Goal: Transaction & Acquisition: Purchase product/service

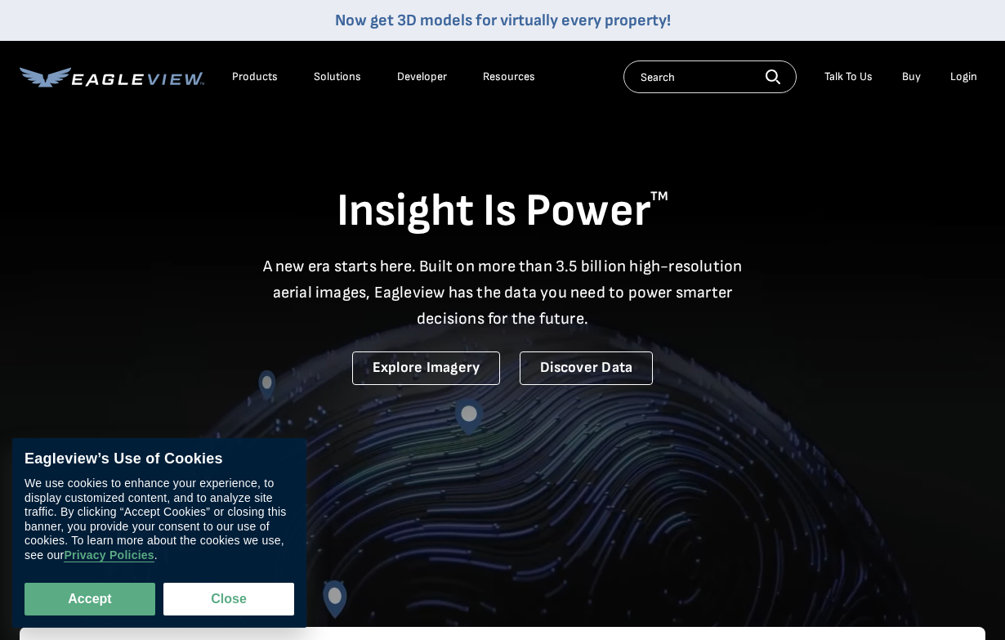
click at [681, 81] on div "Login" at bounding box center [963, 76] width 27 height 15
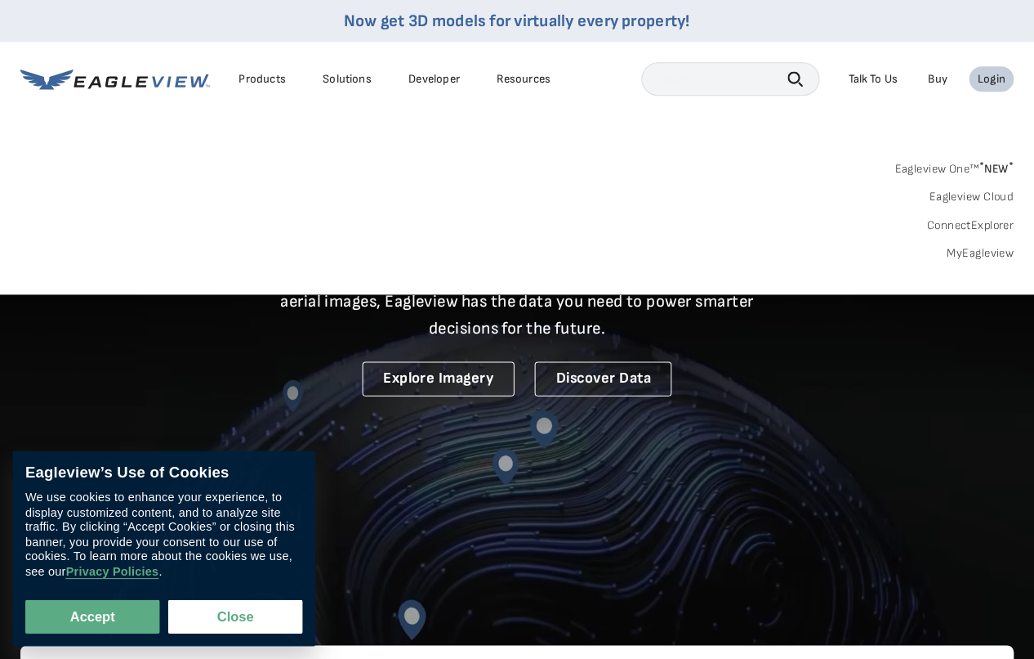
scroll to position [2, 0]
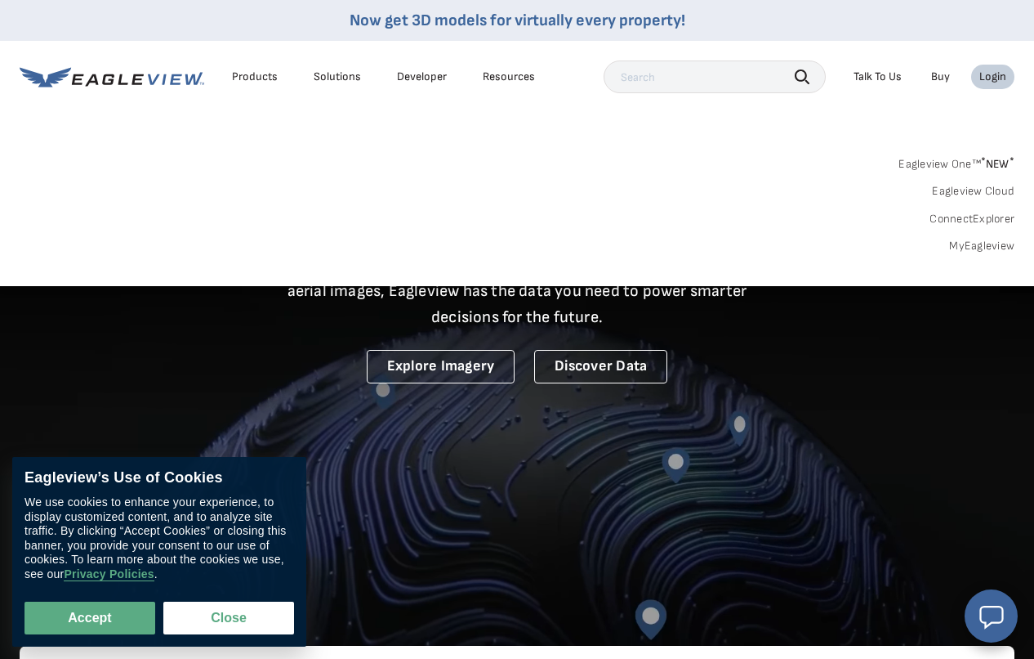
click at [681, 253] on link "MyEagleview" at bounding box center [981, 246] width 65 height 15
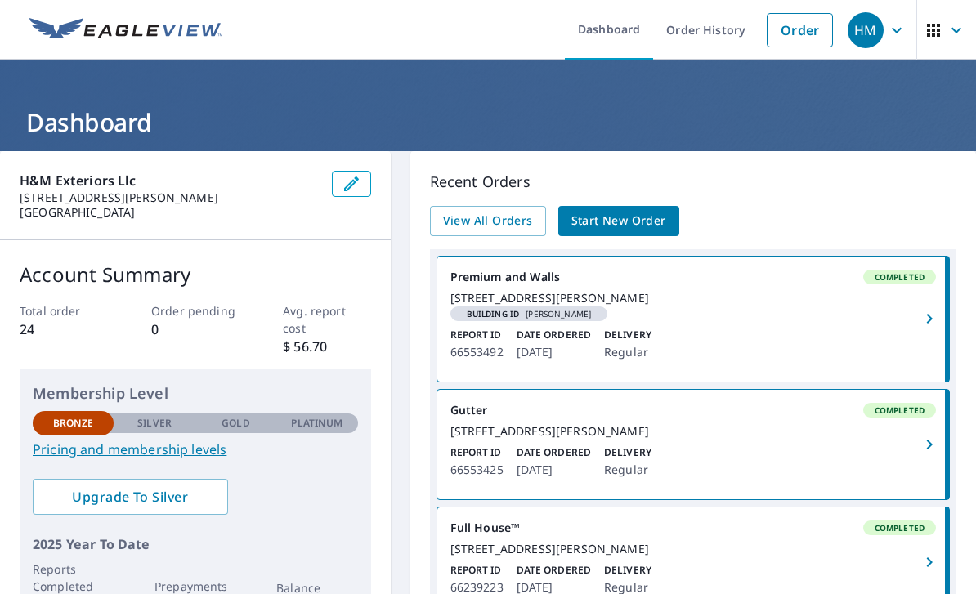
click at [795, 29] on link "Order" at bounding box center [799, 30] width 66 height 34
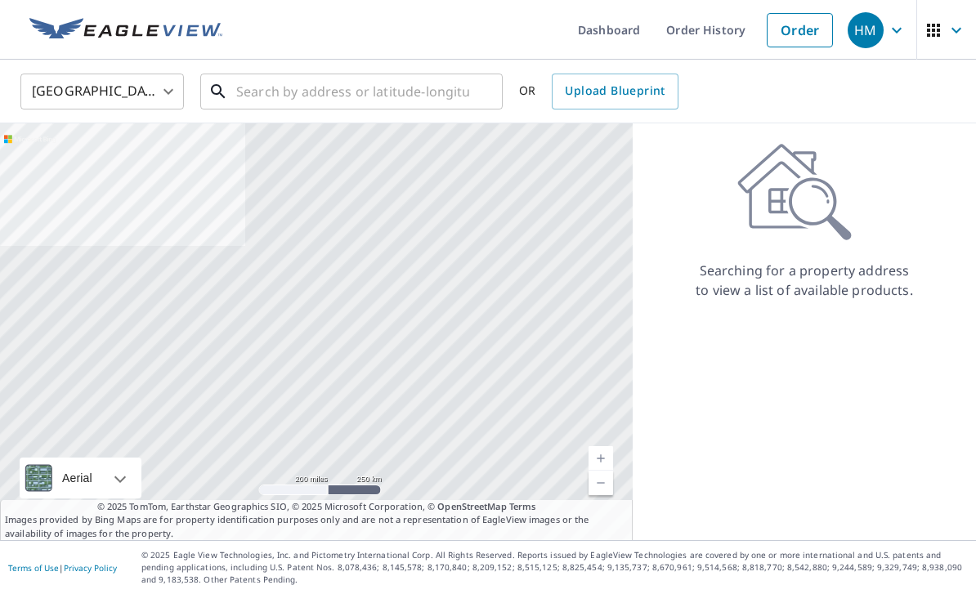
click at [450, 96] on input "text" at bounding box center [352, 92] width 233 height 46
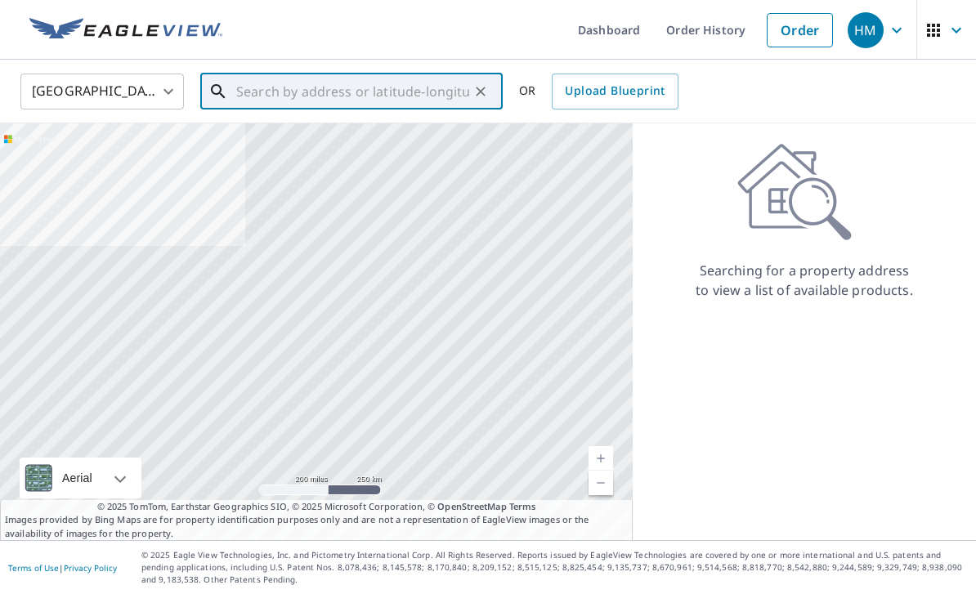
type input "3"
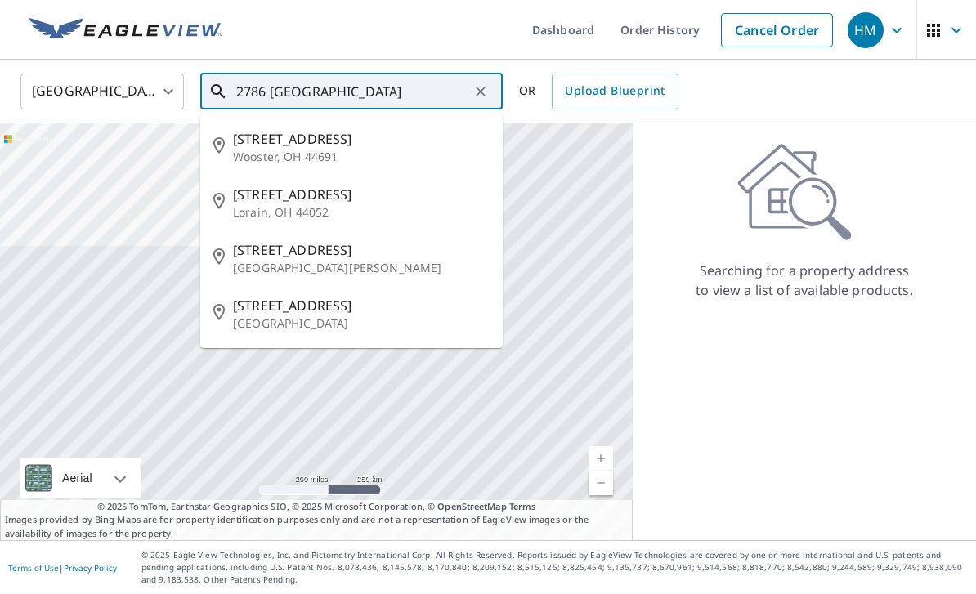
click at [256, 151] on p "Wooster, OH 44691" at bounding box center [361, 157] width 257 height 16
type input "[STREET_ADDRESS]"
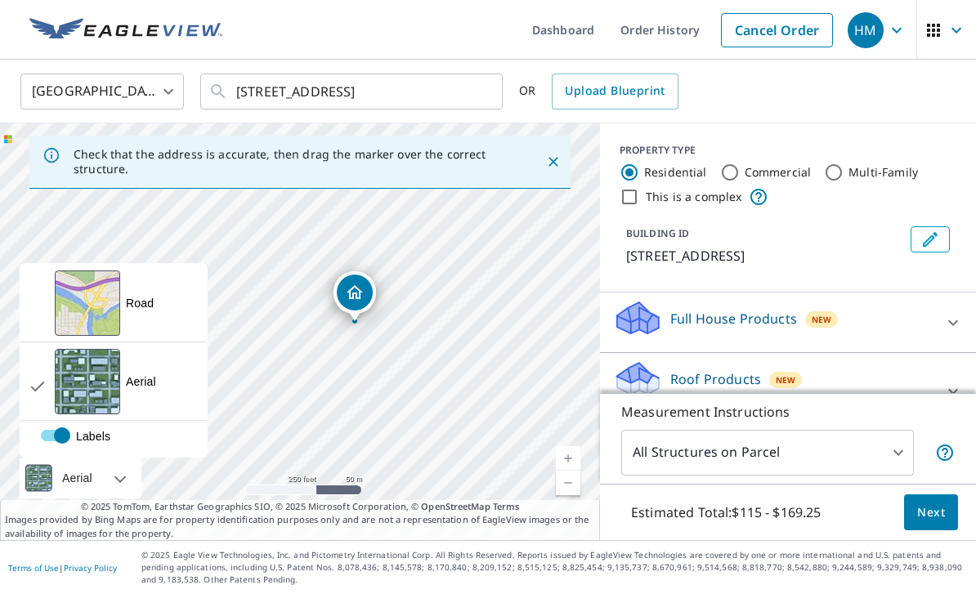
click at [570, 471] on link "Current Level 17, Zoom In" at bounding box center [568, 458] width 25 height 25
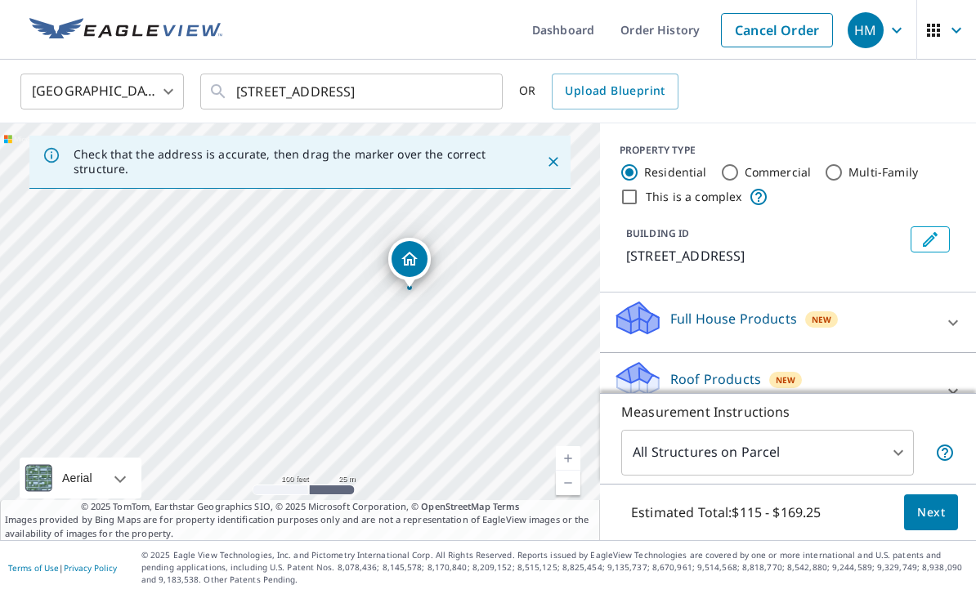
click at [568, 471] on link "Current Level 18, Zoom In" at bounding box center [568, 458] width 25 height 25
click at [566, 471] on link "Current Level 19, Zoom In" at bounding box center [568, 458] width 25 height 25
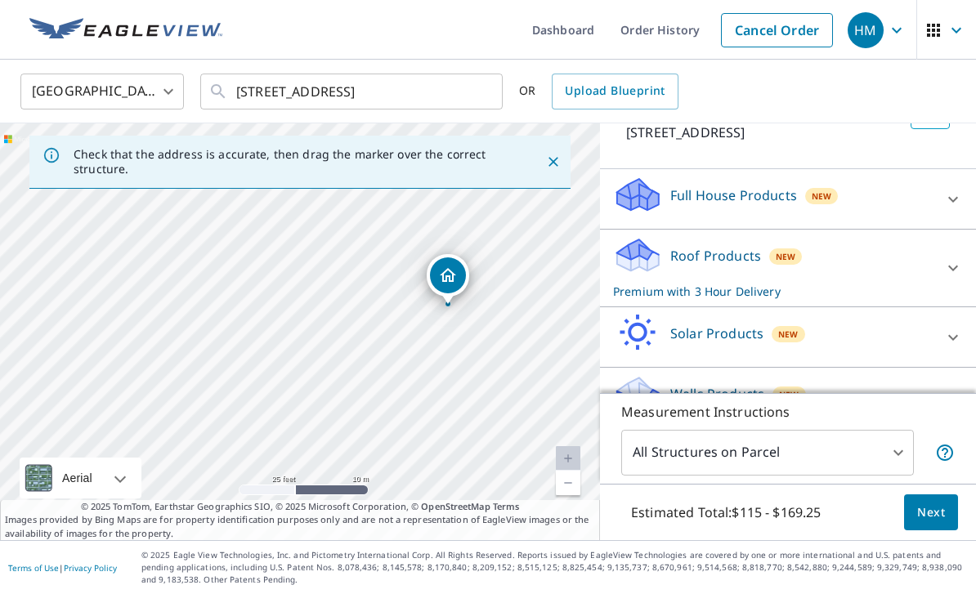
scroll to position [52, 0]
click at [902, 447] on body "HM HM Dashboard Order History Cancel Order HM [GEOGRAPHIC_DATA] US ​ [STREET_AD…" at bounding box center [488, 297] width 976 height 594
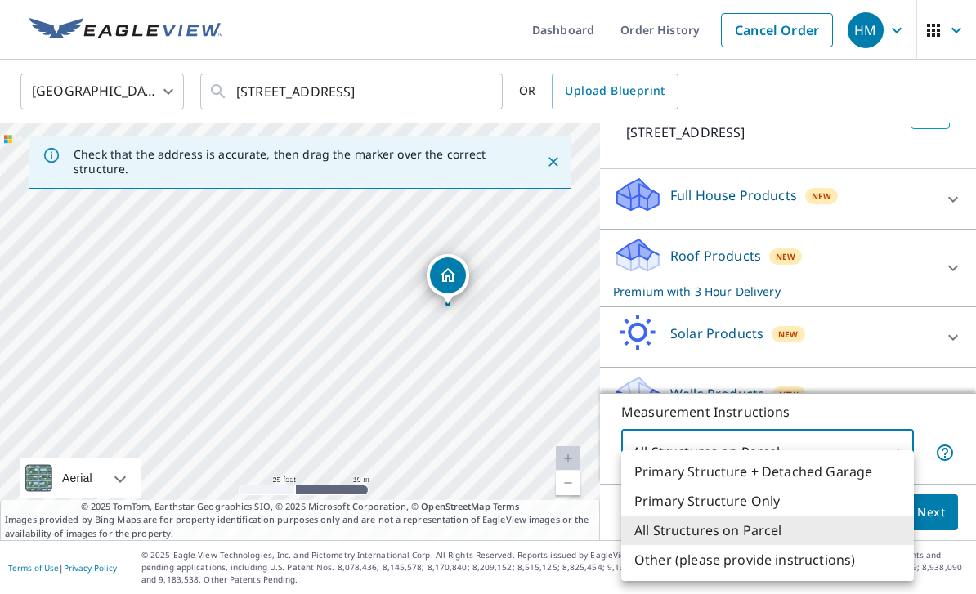
click at [762, 498] on li "Primary Structure Only" at bounding box center [767, 500] width 293 height 29
type input "2"
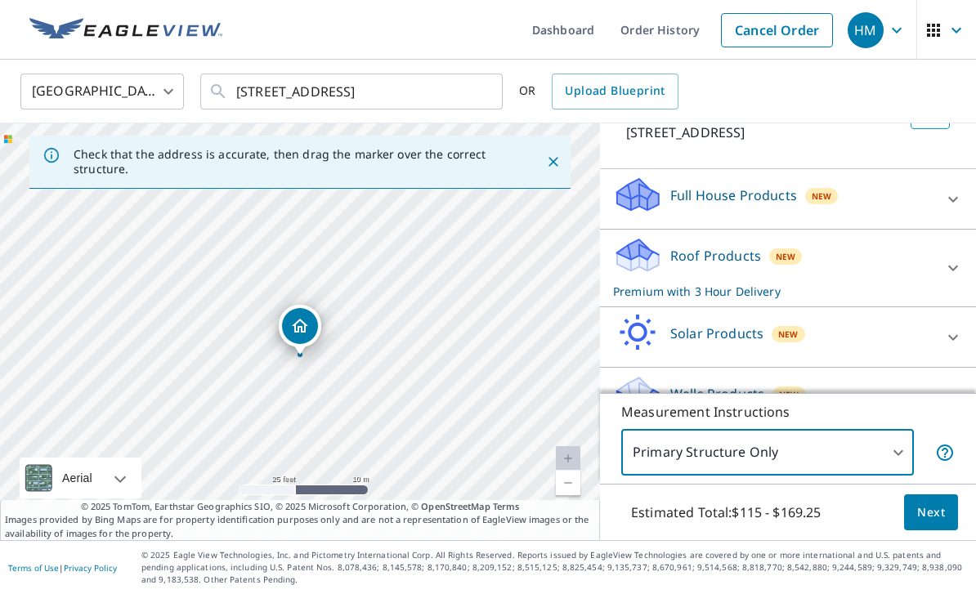
click at [931, 511] on span "Next" at bounding box center [931, 512] width 28 height 20
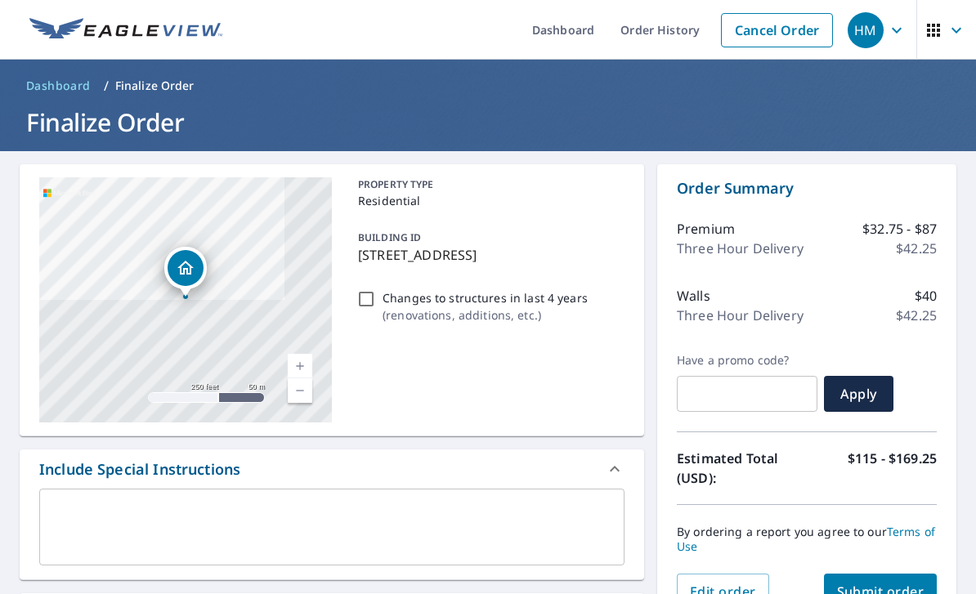
click at [889, 583] on span "Submit order" at bounding box center [880, 592] width 87 height 18
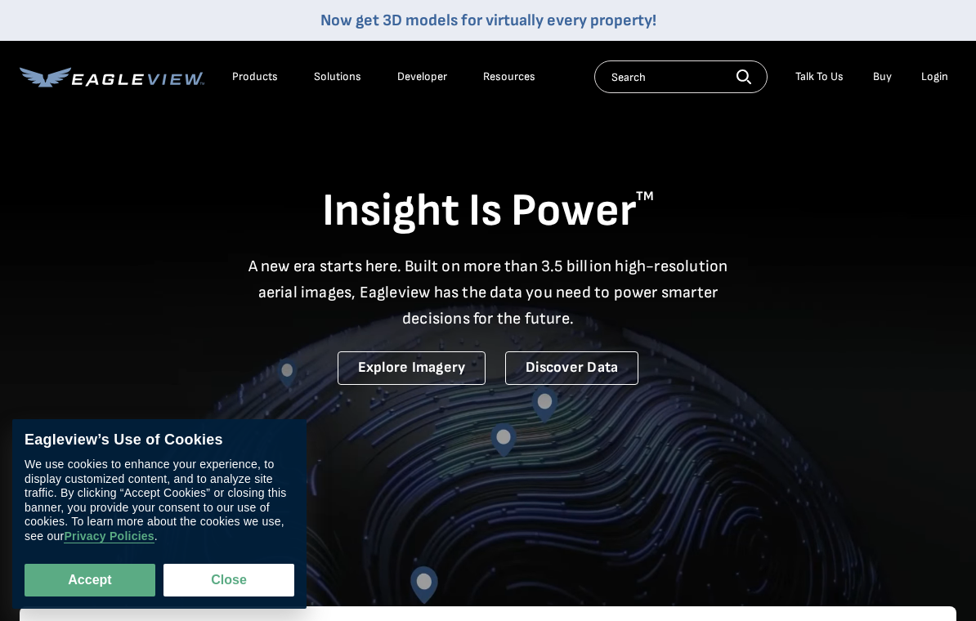
click at [74, 583] on button "Accept" at bounding box center [90, 580] width 131 height 33
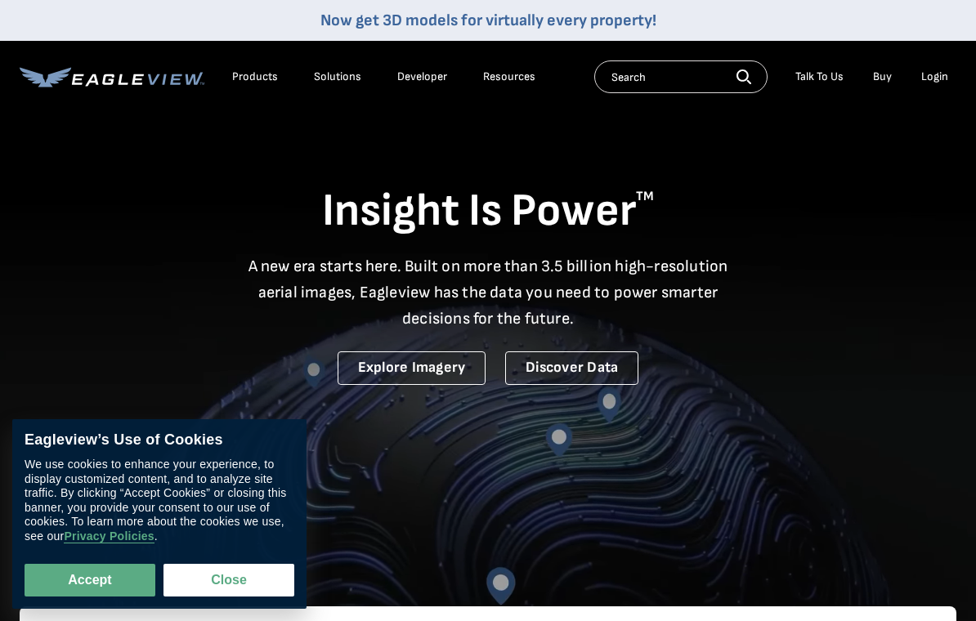
checkbox input "true"
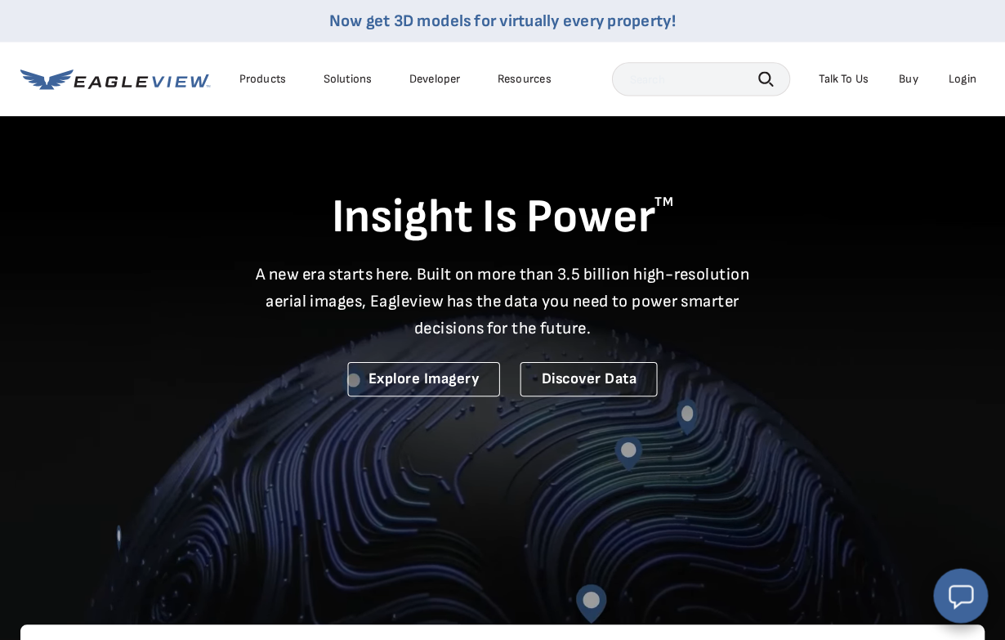
scroll to position [2, 0]
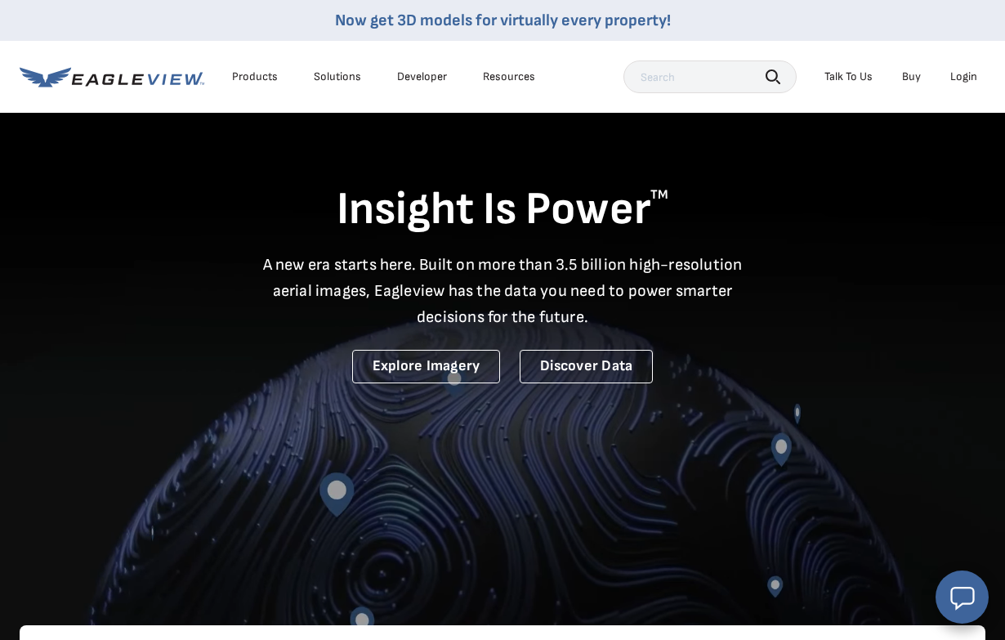
click at [961, 78] on div "Login" at bounding box center [963, 76] width 27 height 15
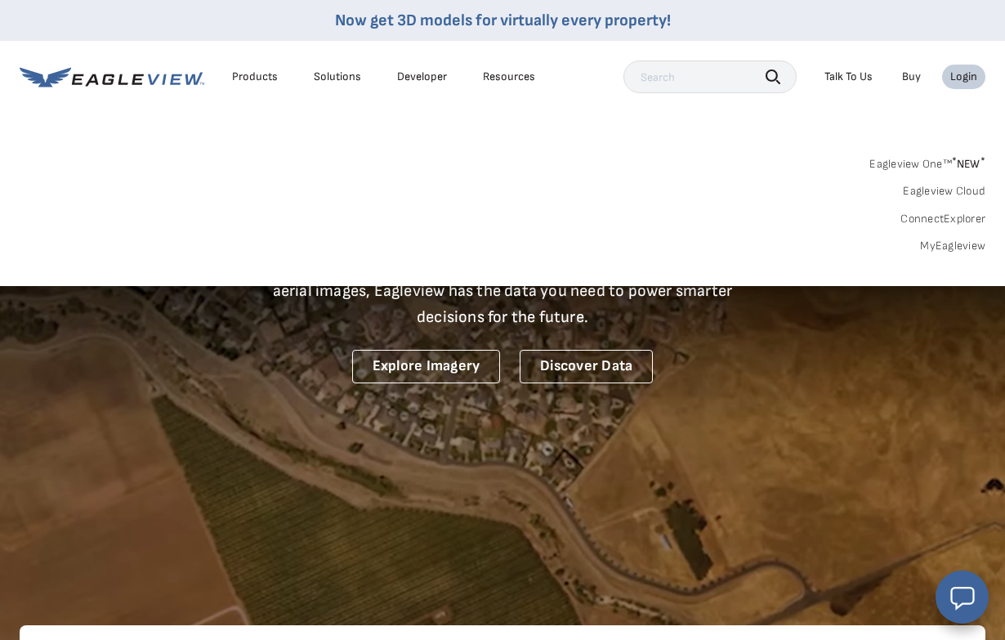
click at [954, 248] on link "MyEagleview" at bounding box center [952, 246] width 65 height 15
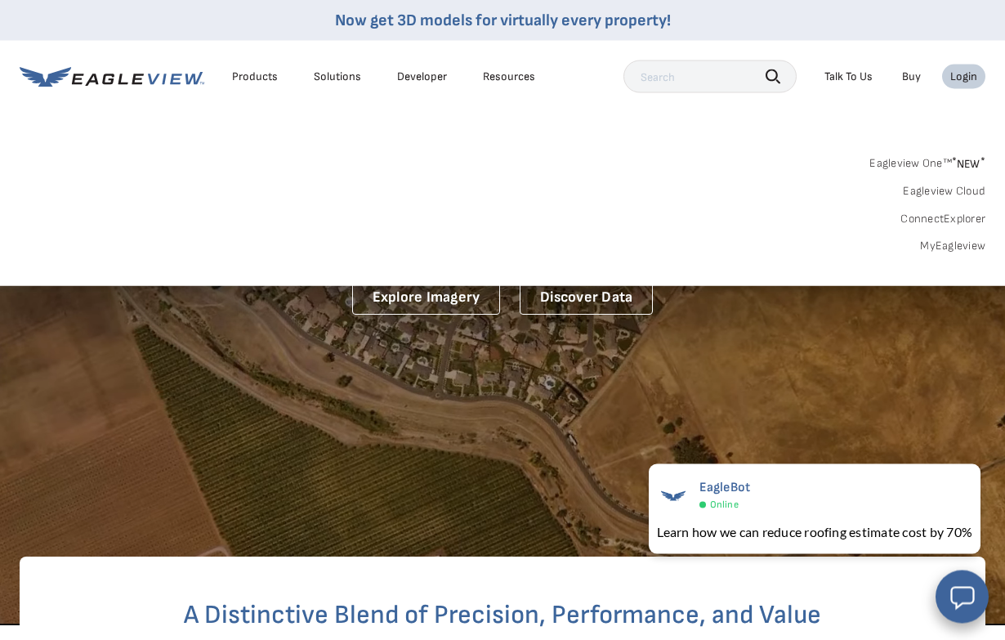
scroll to position [0, 0]
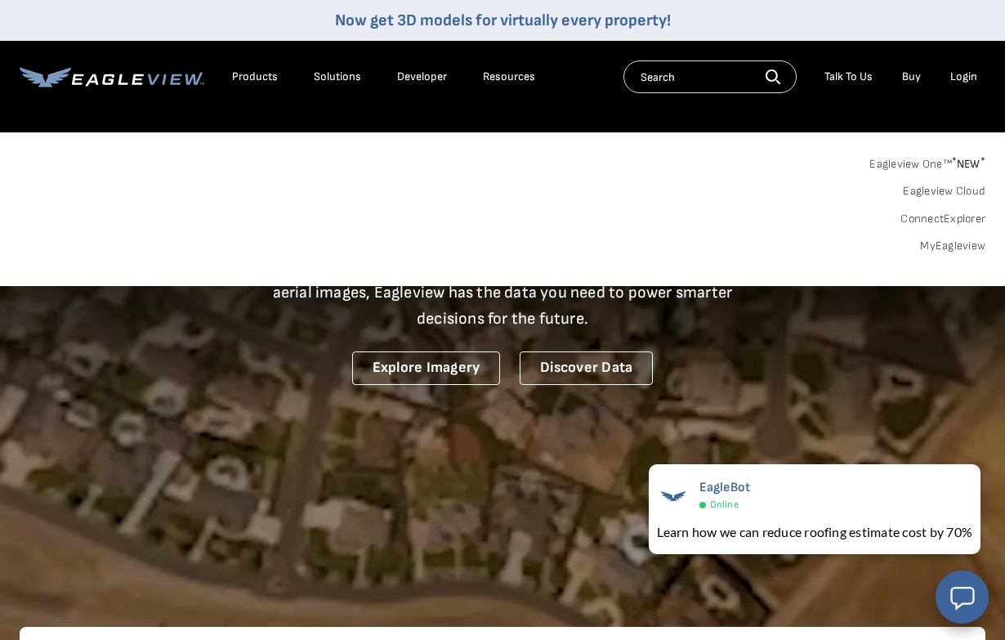
click at [958, 243] on link "MyEagleview" at bounding box center [952, 246] width 65 height 15
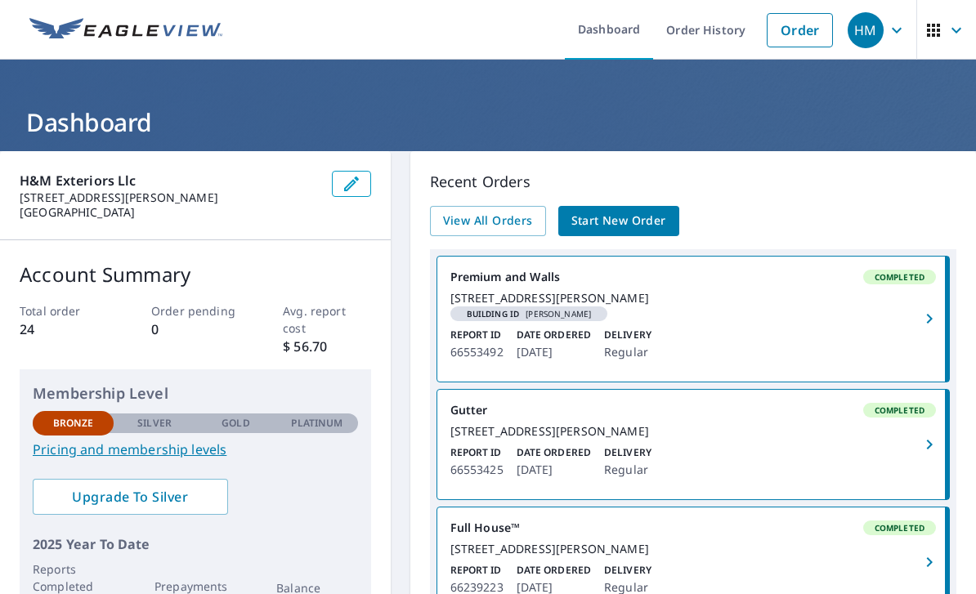
click at [636, 216] on span "Start New Order" at bounding box center [618, 221] width 95 height 20
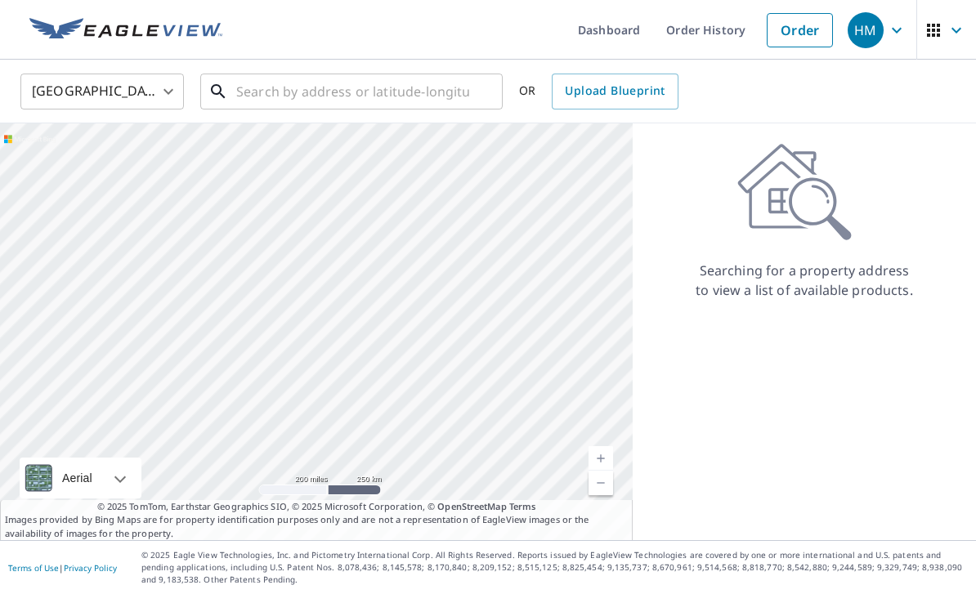
click at [424, 92] on input "text" at bounding box center [352, 92] width 233 height 46
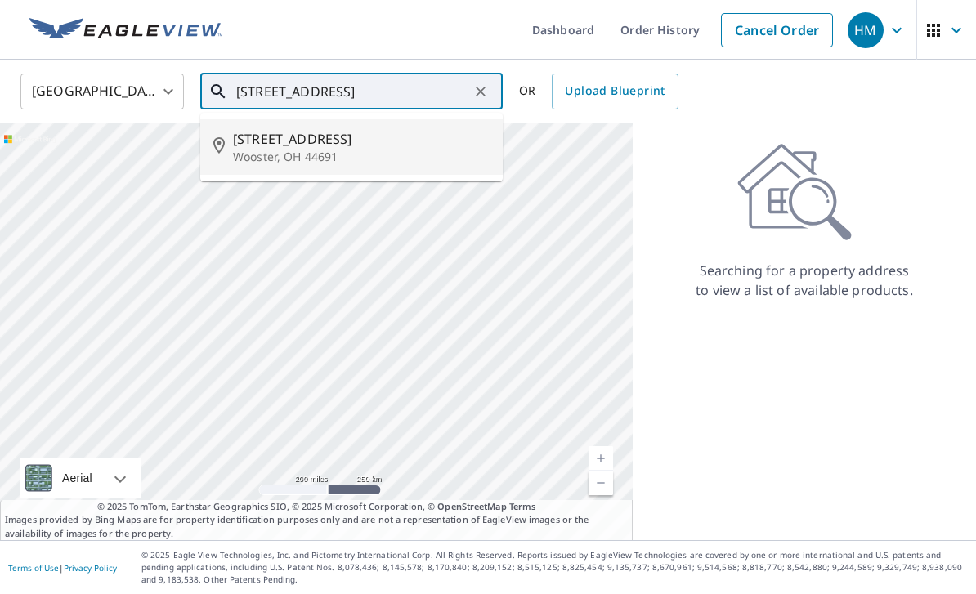
click at [270, 143] on span "[STREET_ADDRESS]" at bounding box center [361, 139] width 257 height 20
type input "[STREET_ADDRESS]"
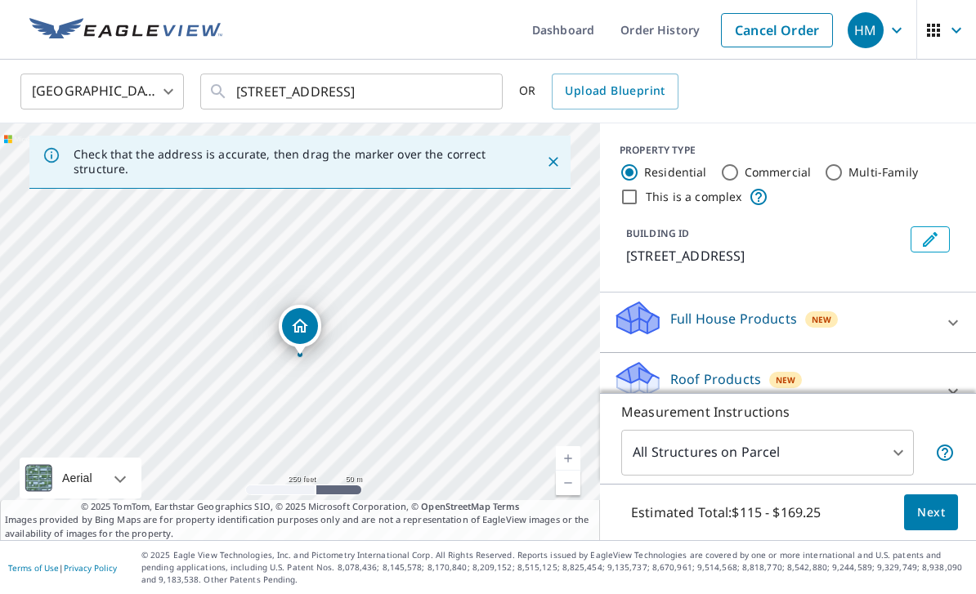
click at [727, 382] on p "Roof Products" at bounding box center [715, 379] width 91 height 20
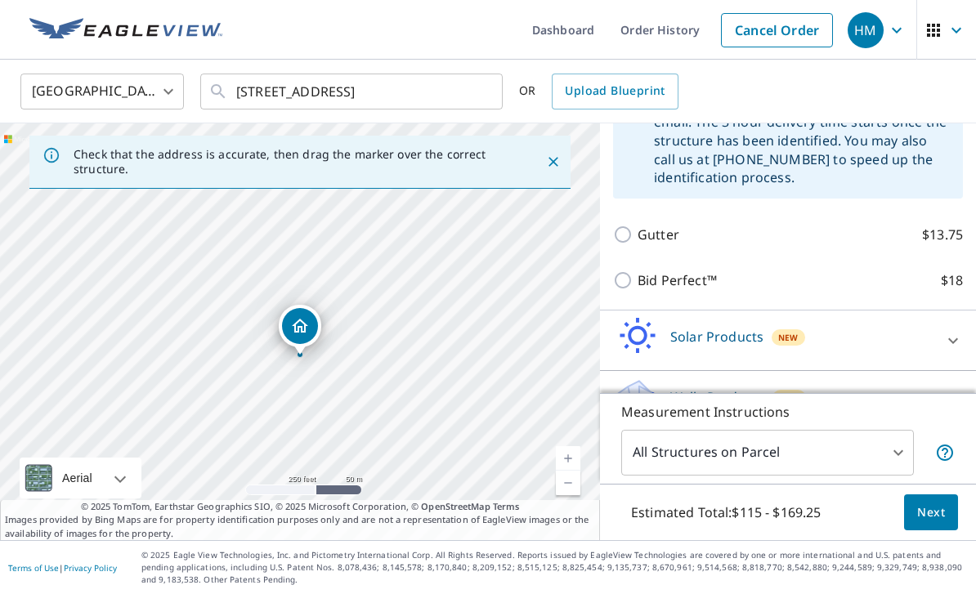
scroll to position [434, 0]
click at [931, 531] on button "Next" at bounding box center [931, 512] width 54 height 37
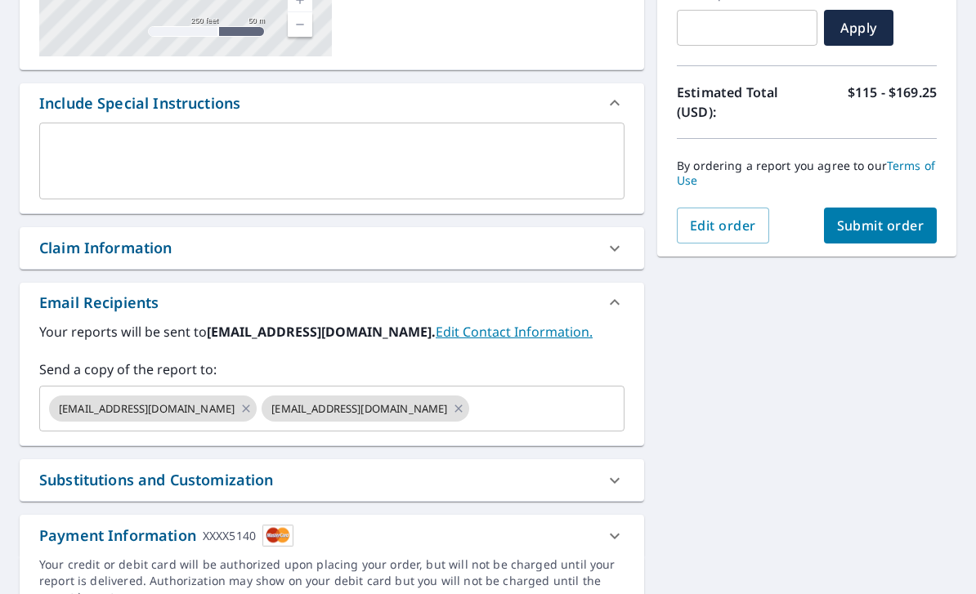
scroll to position [333, 0]
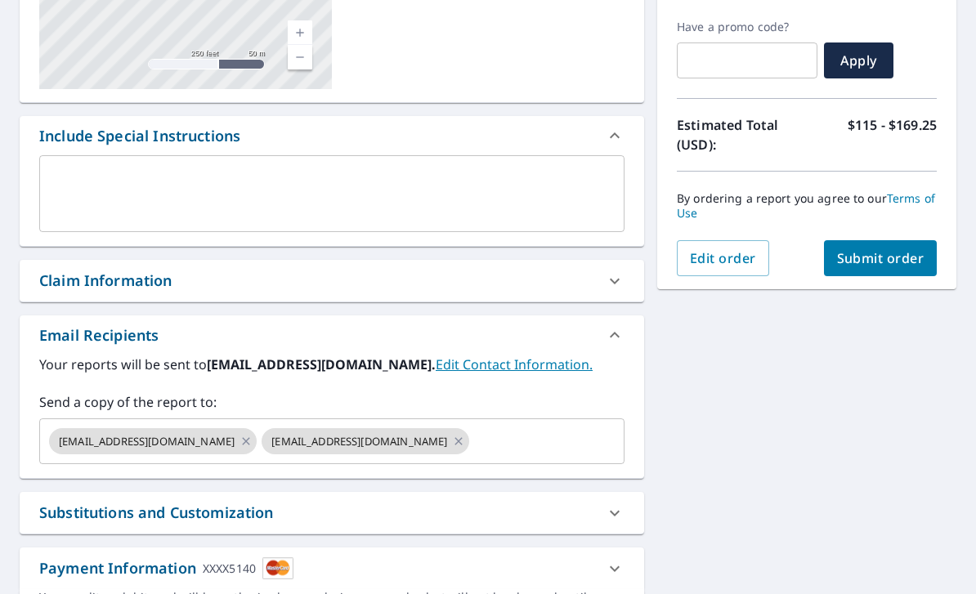
click at [887, 246] on button "Submit order" at bounding box center [881, 258] width 114 height 36
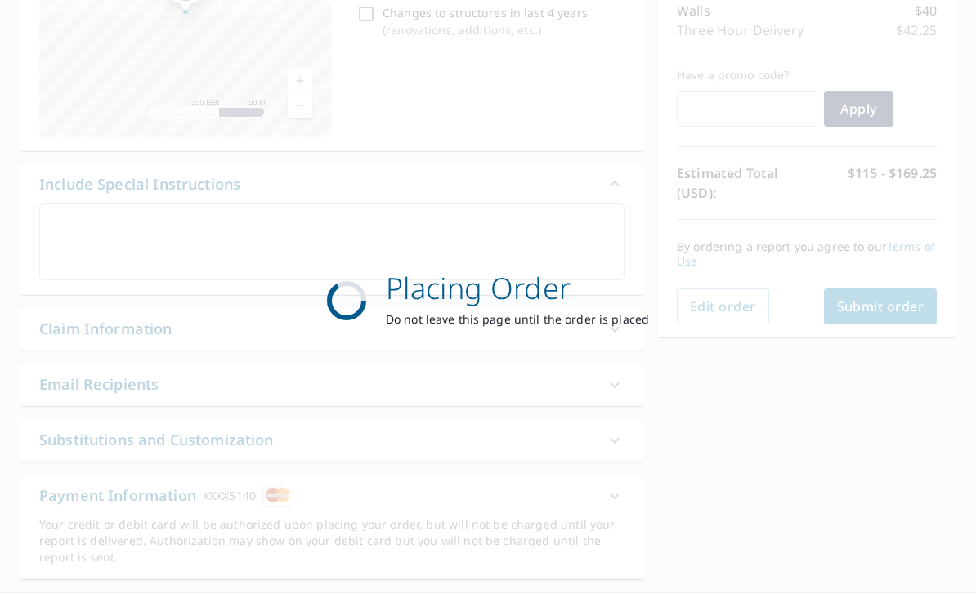
scroll to position [0, 0]
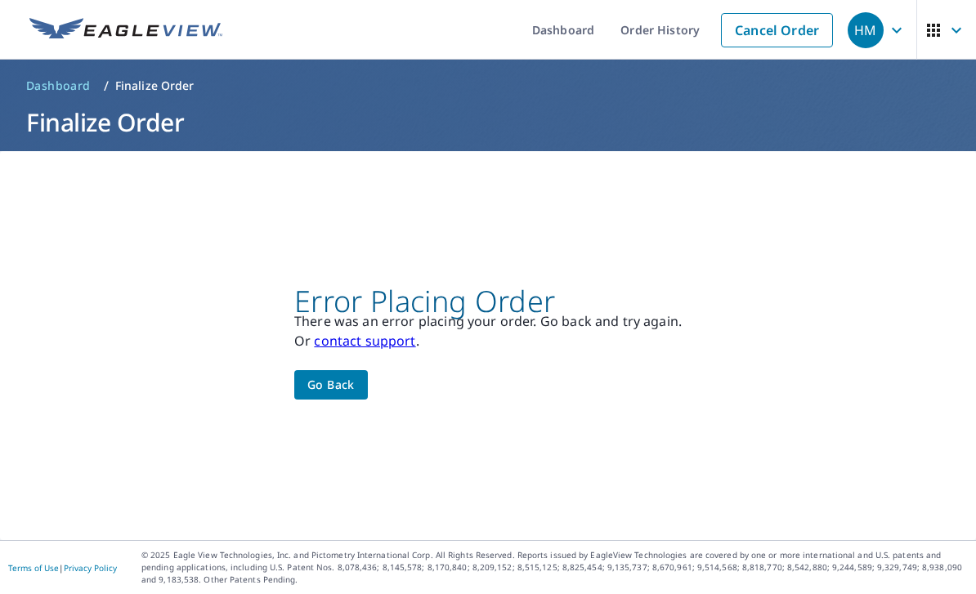
click at [336, 395] on span "Go back" at bounding box center [330, 385] width 47 height 20
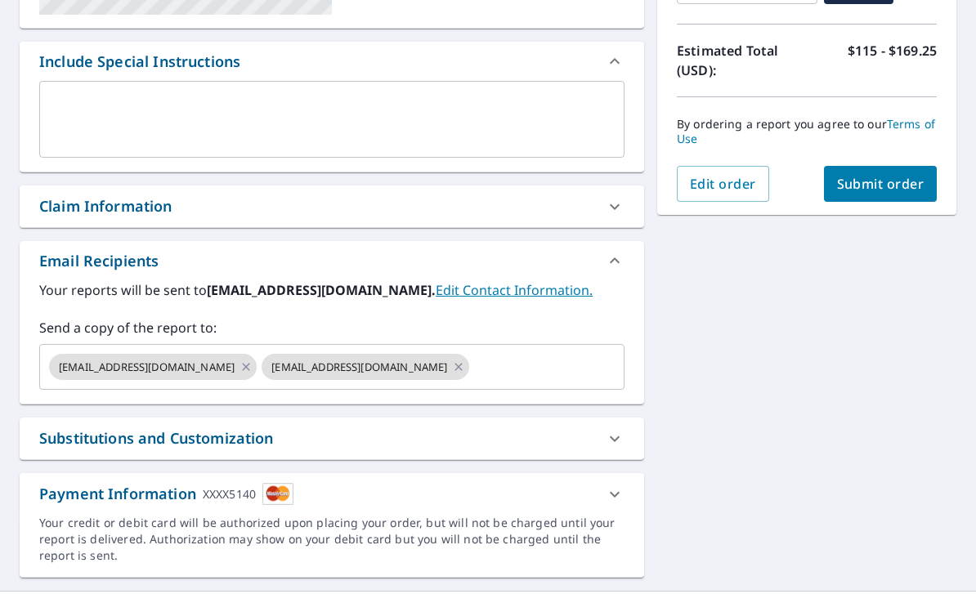
scroll to position [406, 0]
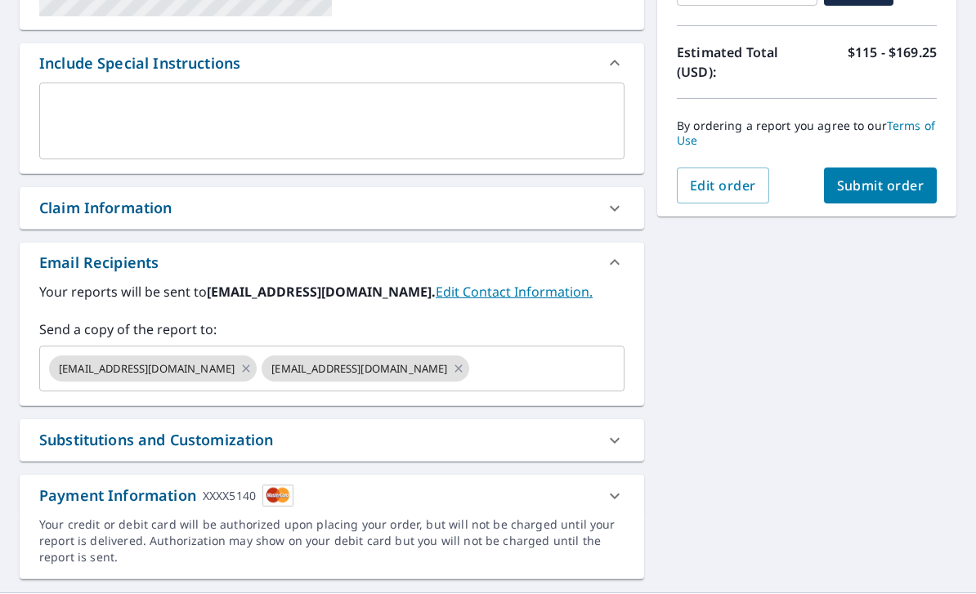
click at [279, 490] on img at bounding box center [277, 496] width 31 height 22
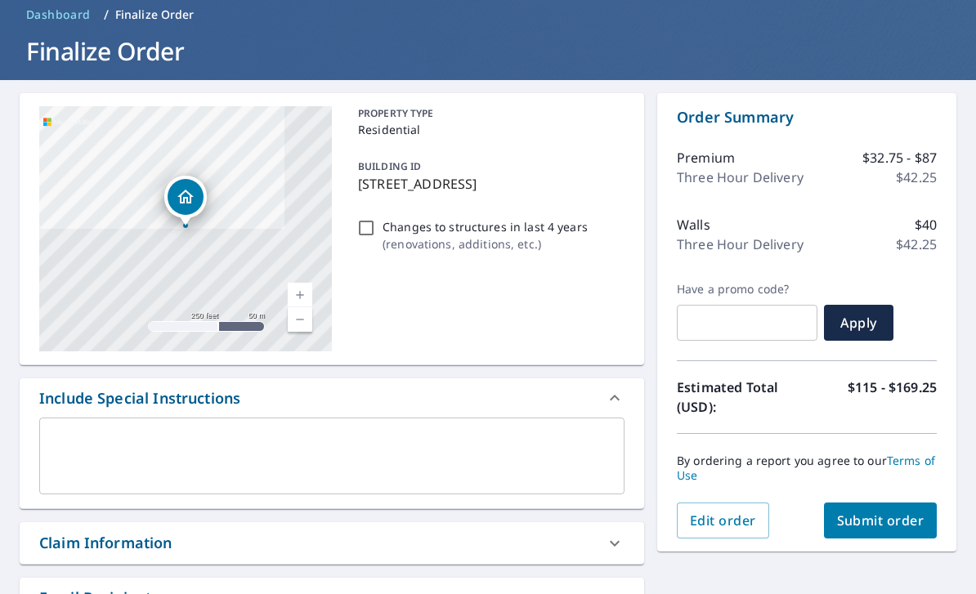
scroll to position [70, 0]
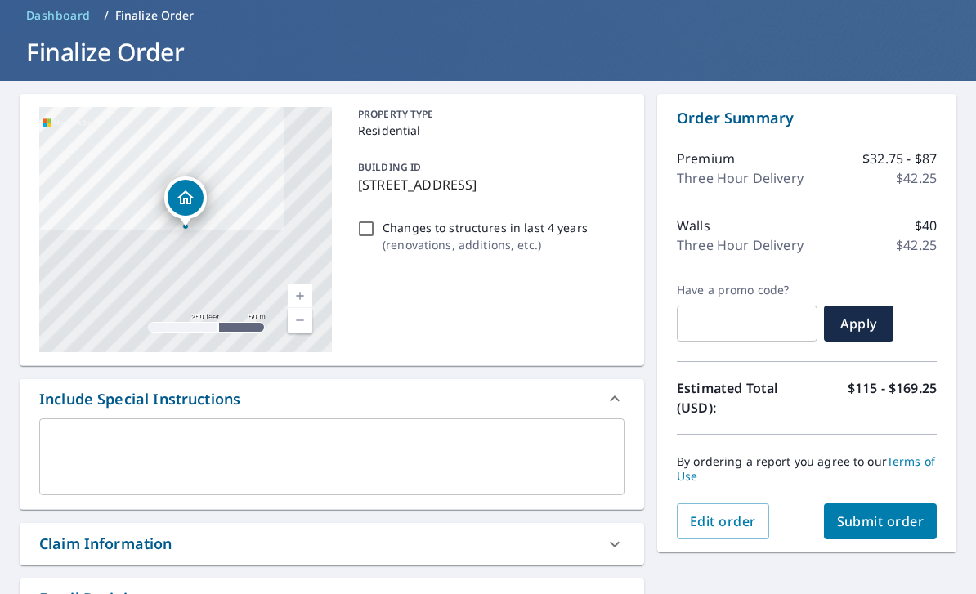
click at [733, 168] on p "Three Hour Delivery" at bounding box center [740, 178] width 127 height 20
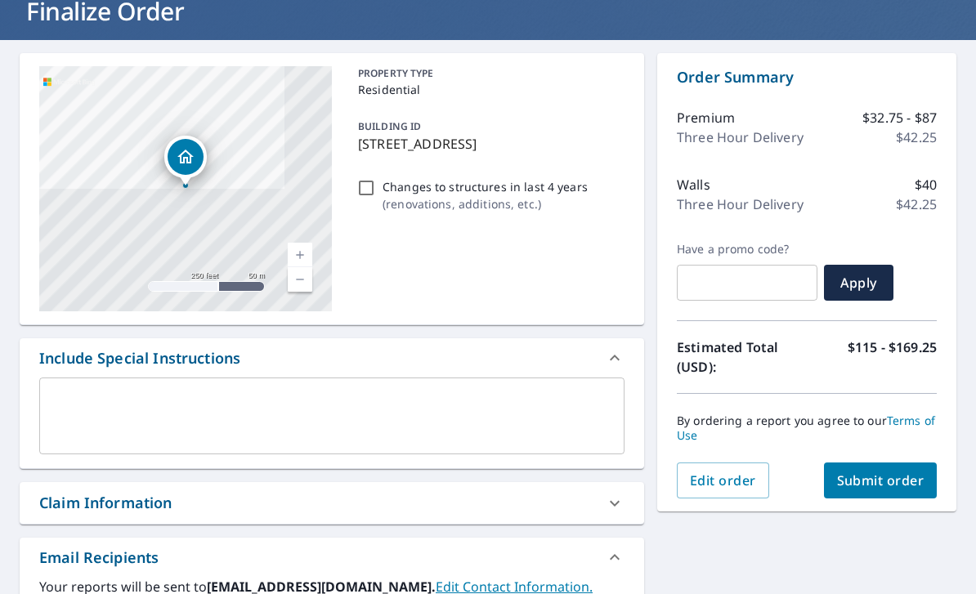
scroll to position [41, 0]
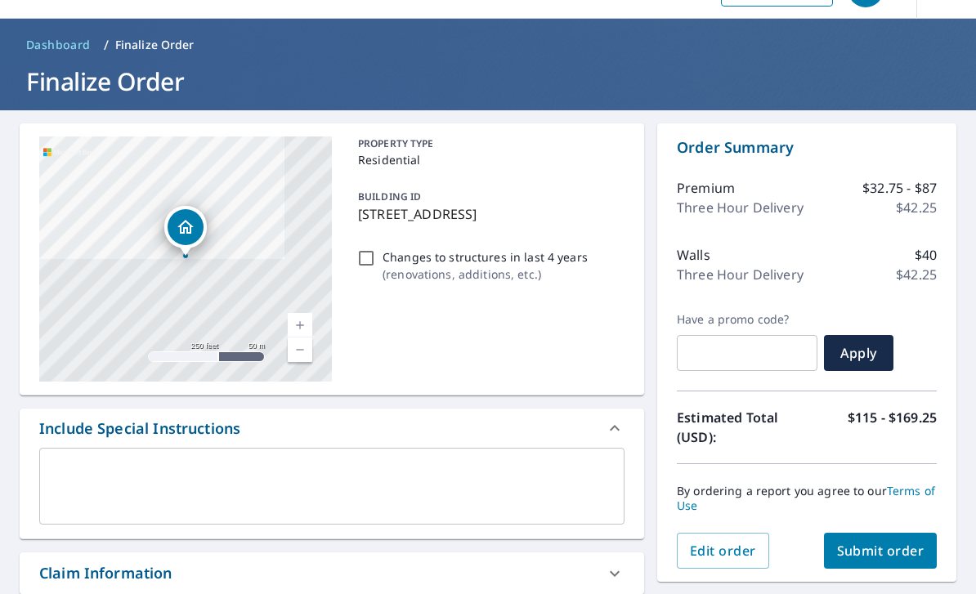
click at [787, 198] on p "Three Hour Delivery" at bounding box center [740, 208] width 127 height 20
click at [715, 542] on span "Edit order" at bounding box center [723, 551] width 66 height 18
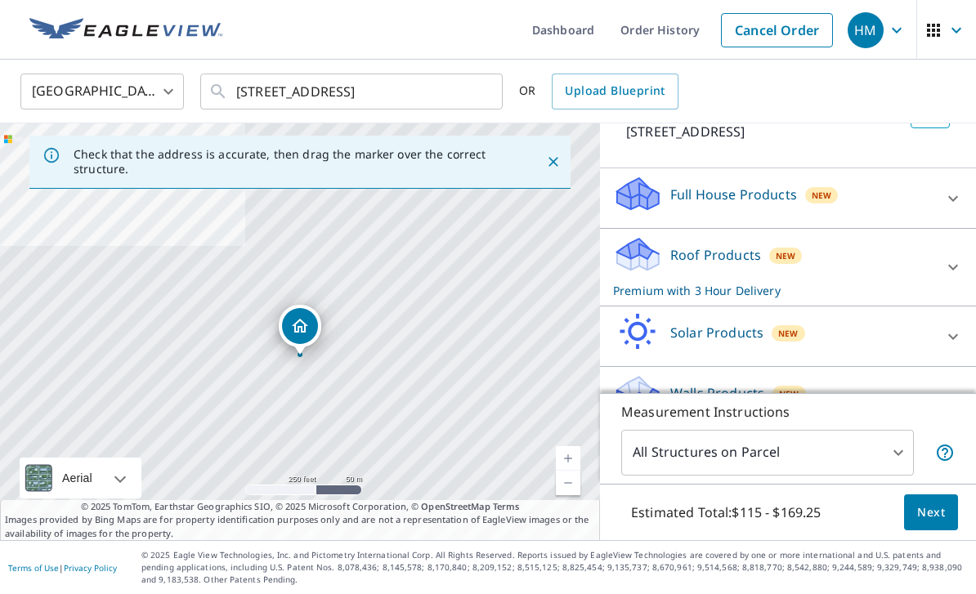
scroll to position [123, 0]
click at [945, 190] on icon at bounding box center [953, 200] width 20 height 20
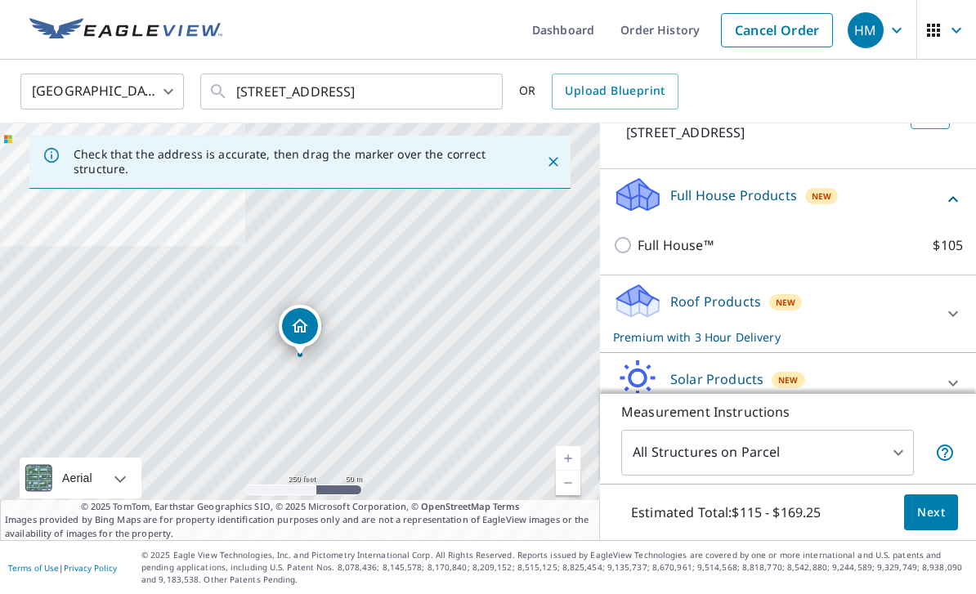
click at [623, 235] on input "Full House™ $105" at bounding box center [625, 245] width 25 height 20
checkbox input "true"
checkbox input "false"
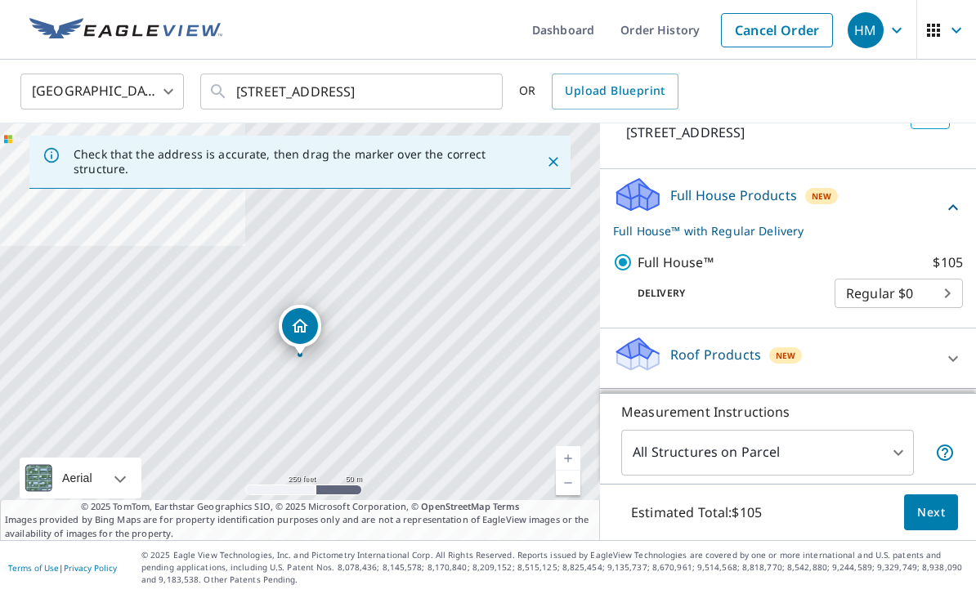
click at [938, 512] on span "Next" at bounding box center [931, 512] width 28 height 20
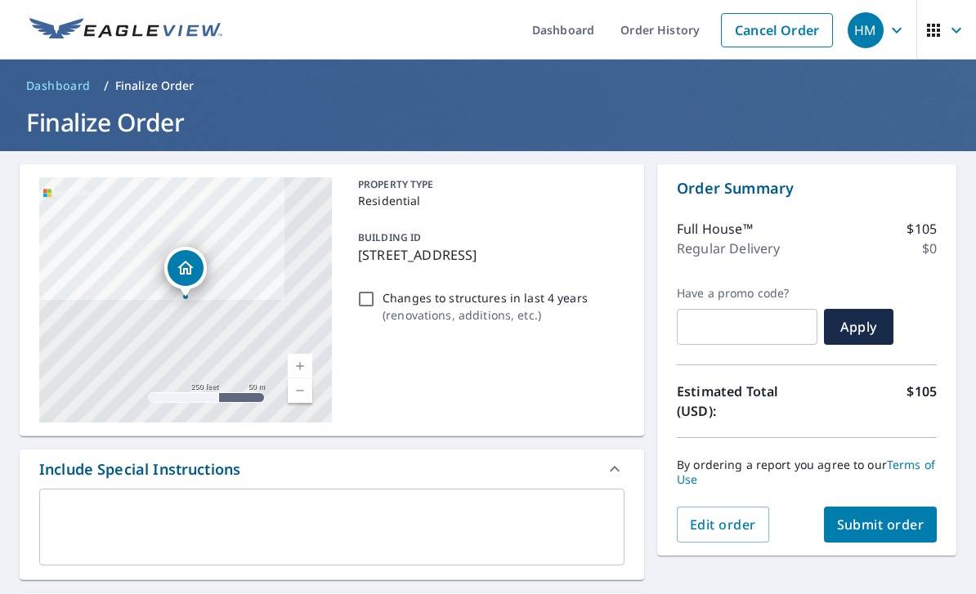
click at [904, 516] on span "Submit order" at bounding box center [880, 525] width 87 height 18
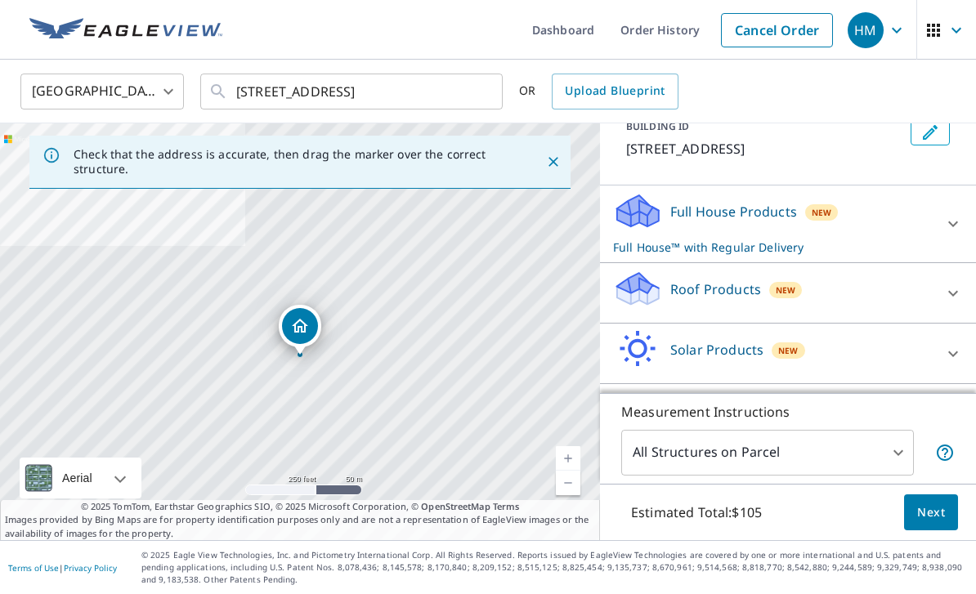
scroll to position [106, 0]
click at [736, 280] on p "Roof Products" at bounding box center [715, 290] width 91 height 20
click at [622, 330] on input "Premium $32.75 - $87" at bounding box center [625, 340] width 25 height 20
checkbox input "true"
checkbox input "false"
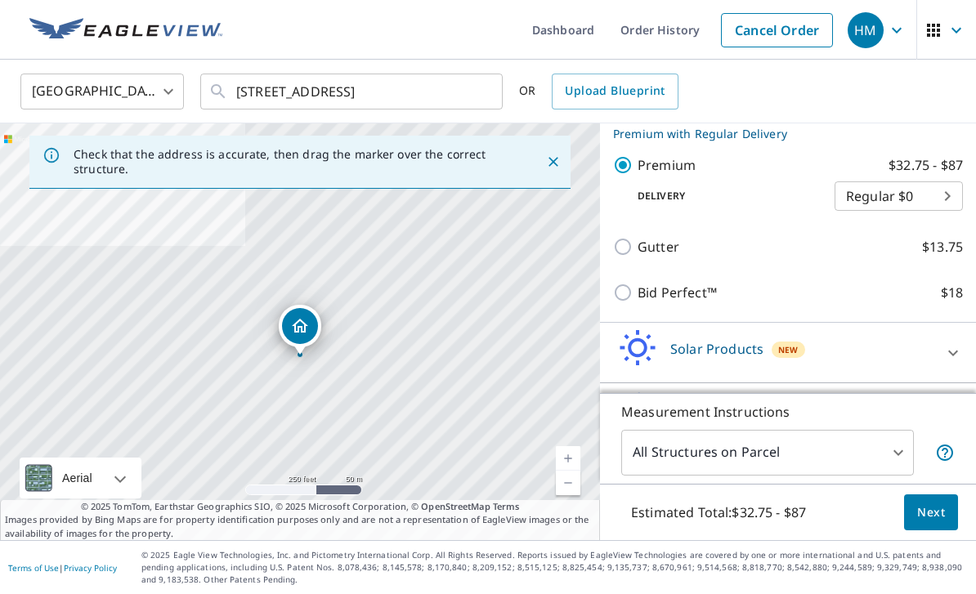
scroll to position [279, 0]
click at [933, 510] on span "Next" at bounding box center [931, 512] width 28 height 20
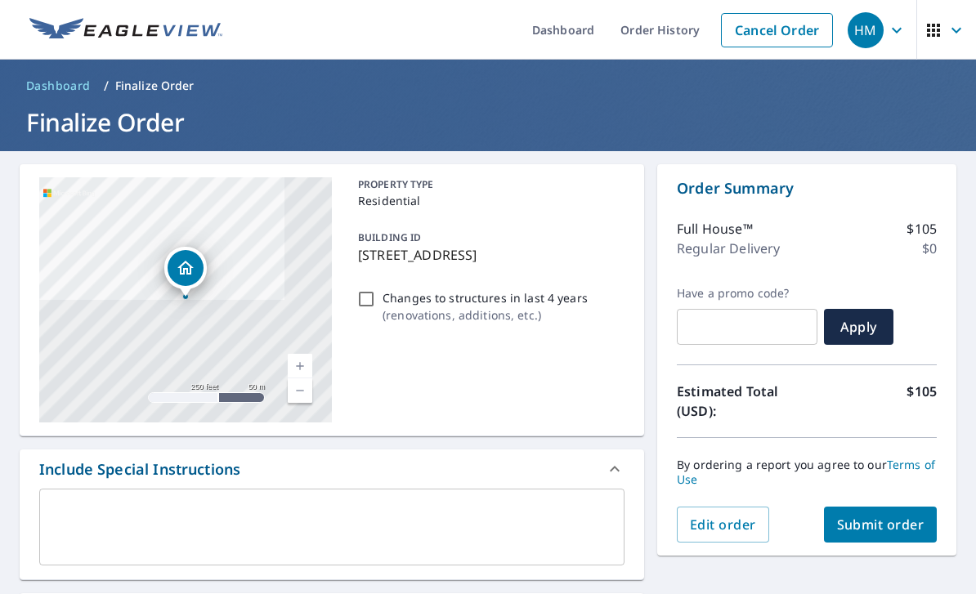
click at [370, 230] on div "PROPERTY TYPE Residential BUILDING ID 2786 Cleveland Rd, Wooster, OH, 44691 Cha…" at bounding box center [487, 299] width 273 height 245
click at [364, 289] on input "Changes to structures in last 4 years ( renovations, additions, etc. )" at bounding box center [366, 299] width 20 height 20
checkbox input "true"
click at [903, 516] on span "Submit order" at bounding box center [880, 525] width 87 height 18
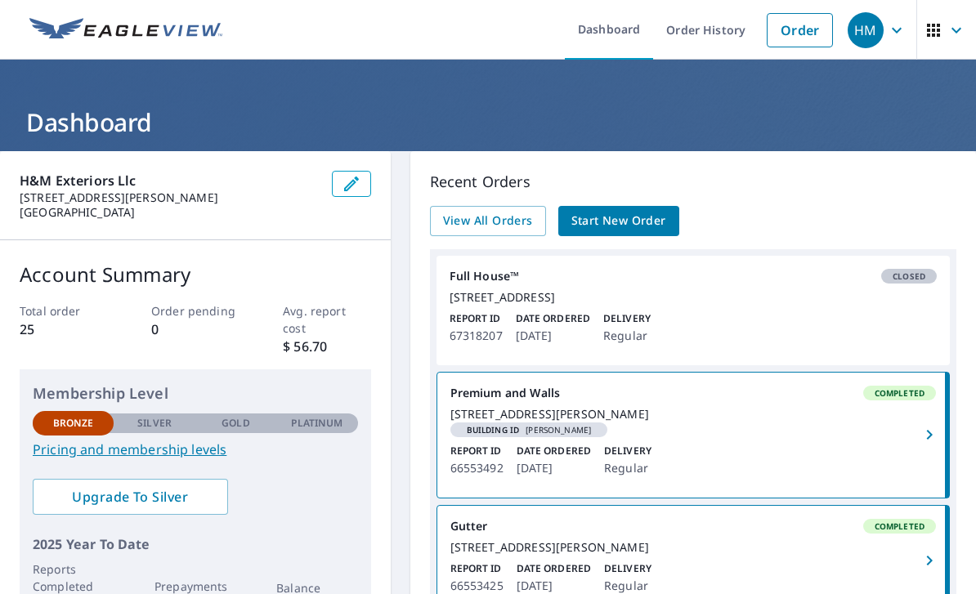
click at [605, 324] on link "Full House™ Closed 2786 Cleveland Rd Wooster, OH 44691 Report ID 67318207 Date …" at bounding box center [692, 310] width 513 height 109
click at [918, 275] on span "Closed" at bounding box center [908, 275] width 52 height 11
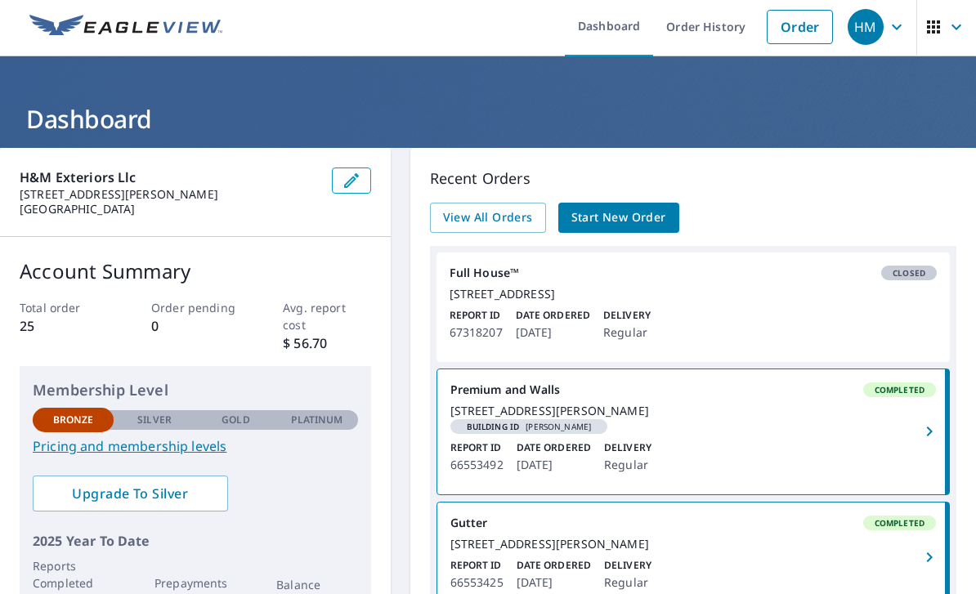
click at [538, 301] on div "2786 Cleveland Rd Wooster, OH 44691" at bounding box center [692, 294] width 487 height 15
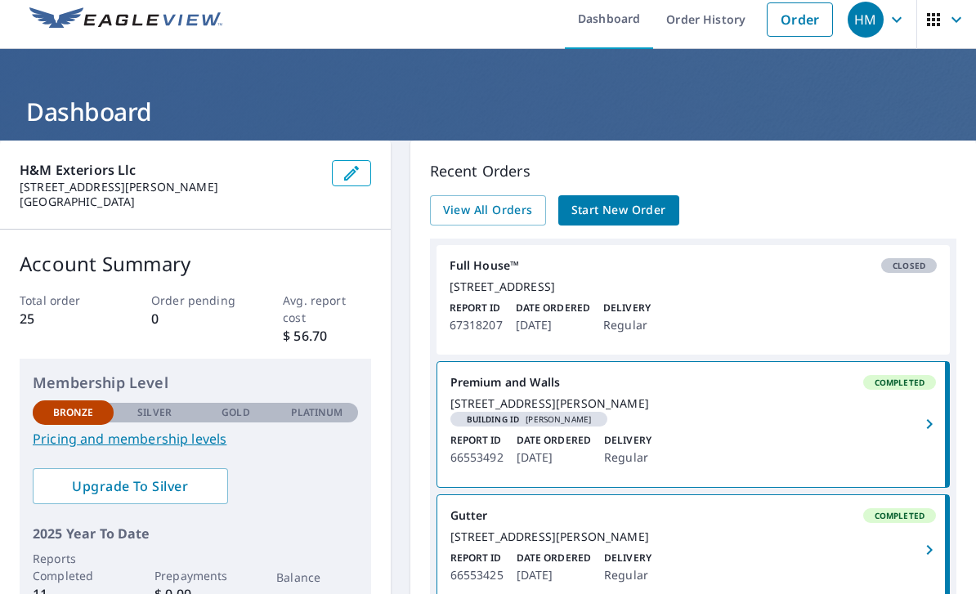
scroll to position [11, 0]
click at [533, 294] on div "2786 Cleveland Rd Wooster, OH 44691" at bounding box center [692, 286] width 487 height 15
click at [523, 294] on div "2786 Cleveland Rd Wooster, OH 44691" at bounding box center [692, 286] width 487 height 15
click at [529, 288] on div "2786 Cleveland Rd Wooster, OH 44691" at bounding box center [692, 286] width 487 height 15
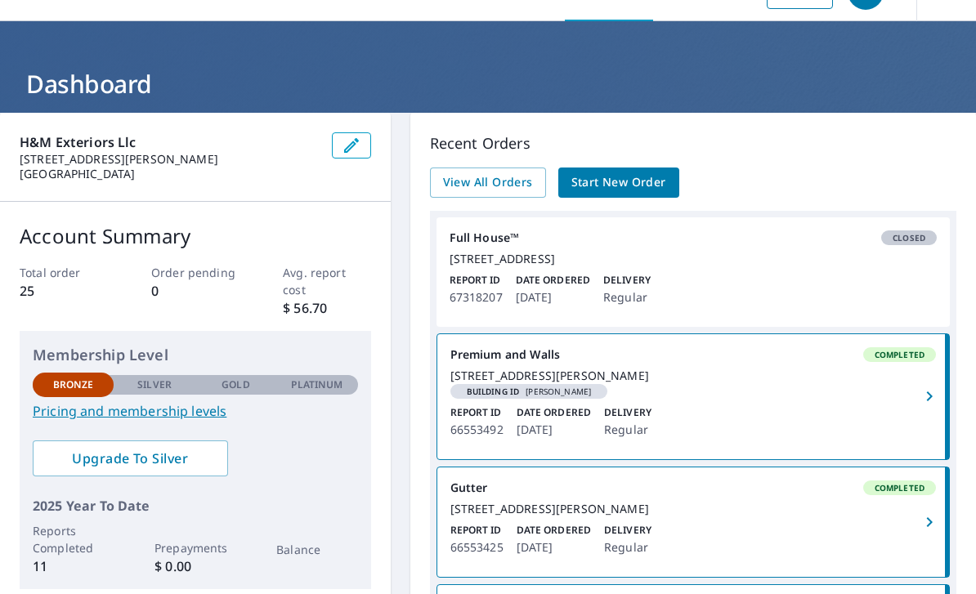
scroll to position [38, 0]
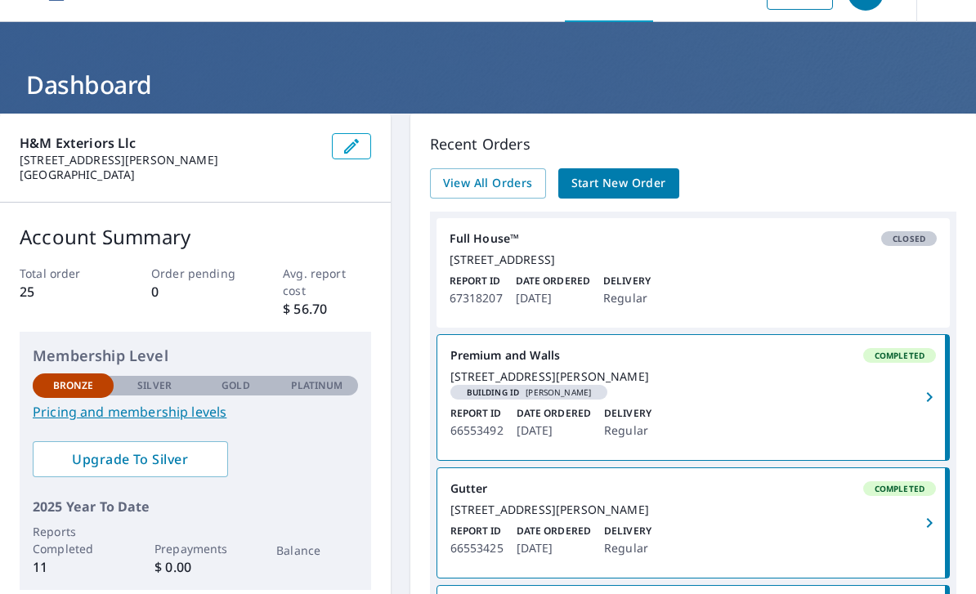
click at [581, 288] on p "Date Ordered" at bounding box center [553, 281] width 74 height 15
click at [503, 182] on span "View All Orders" at bounding box center [488, 183] width 90 height 20
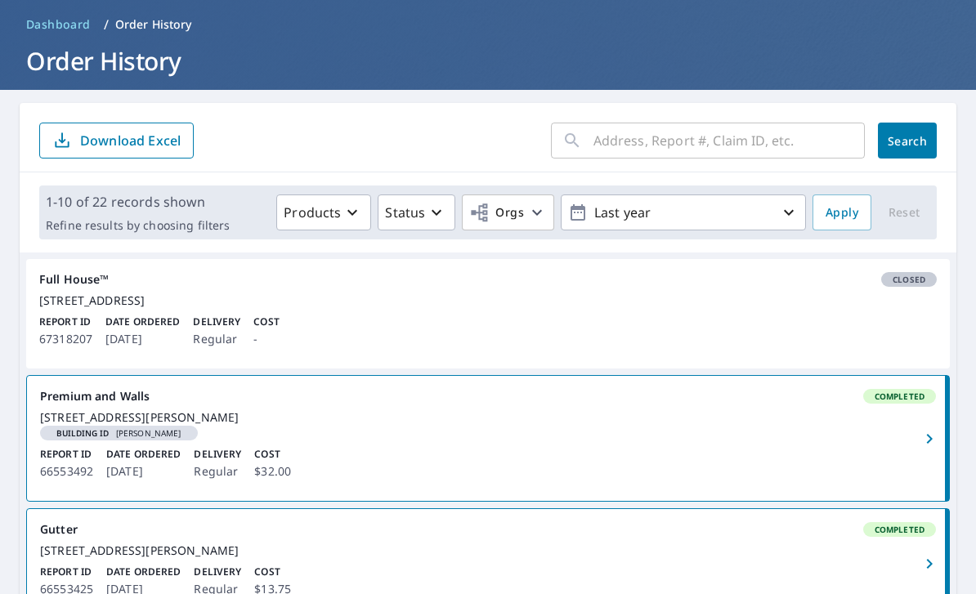
scroll to position [60, 0]
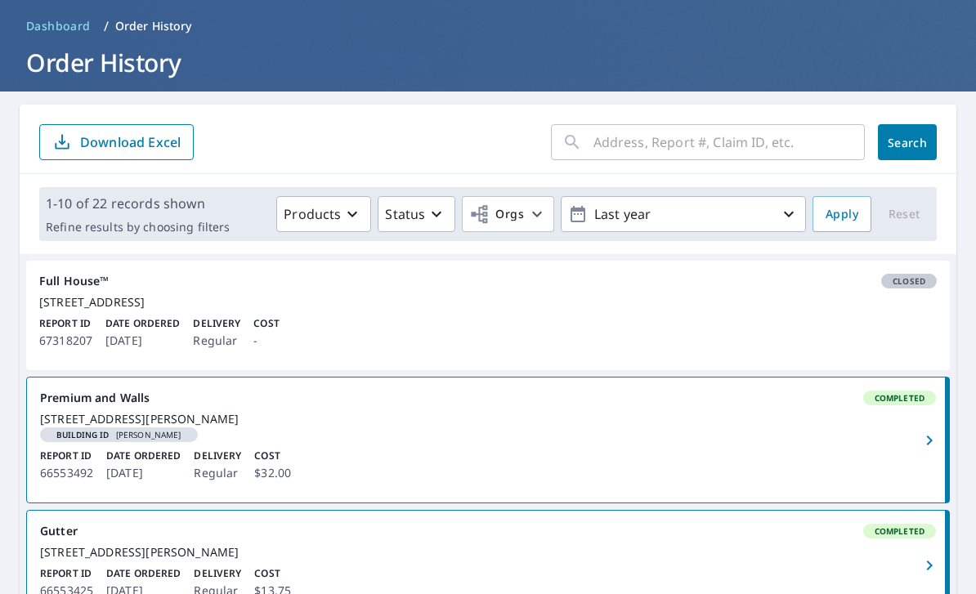
click at [792, 214] on icon "button" at bounding box center [789, 215] width 10 height 6
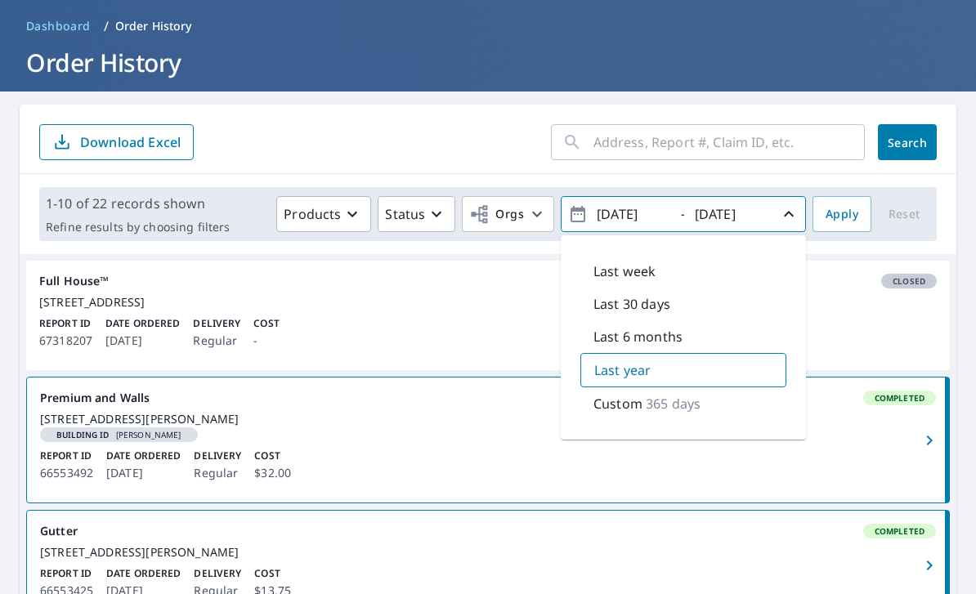
click at [833, 47] on h1 "Order History" at bounding box center [488, 62] width 936 height 33
